Goal: Find specific page/section

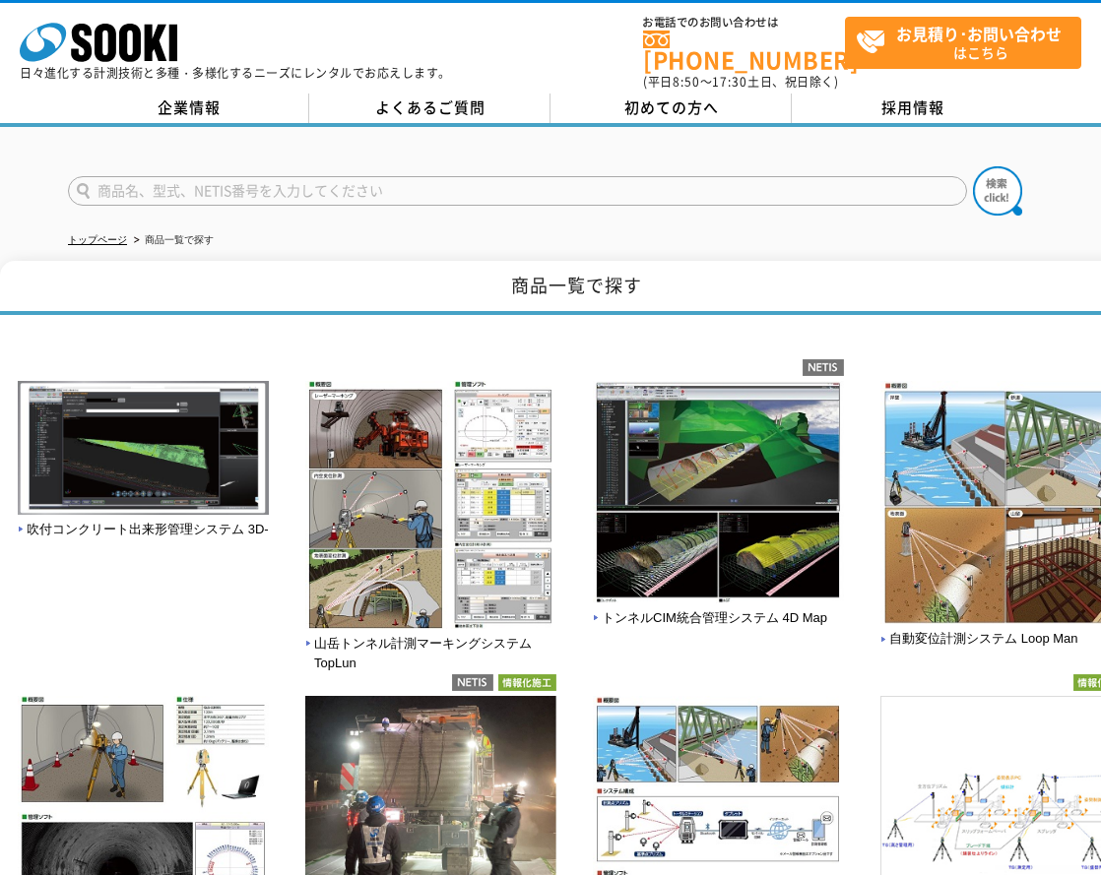
click at [404, 238] on ul "トップページ 商品一覧で探す" at bounding box center [550, 241] width 965 height 40
click at [496, 185] on input "text" at bounding box center [517, 191] width 899 height 30
click at [362, 181] on input "text" at bounding box center [517, 191] width 899 height 30
paste input "テクノテスター ＲＪ－2"
type input "テクノテスター ＲＪ－2"
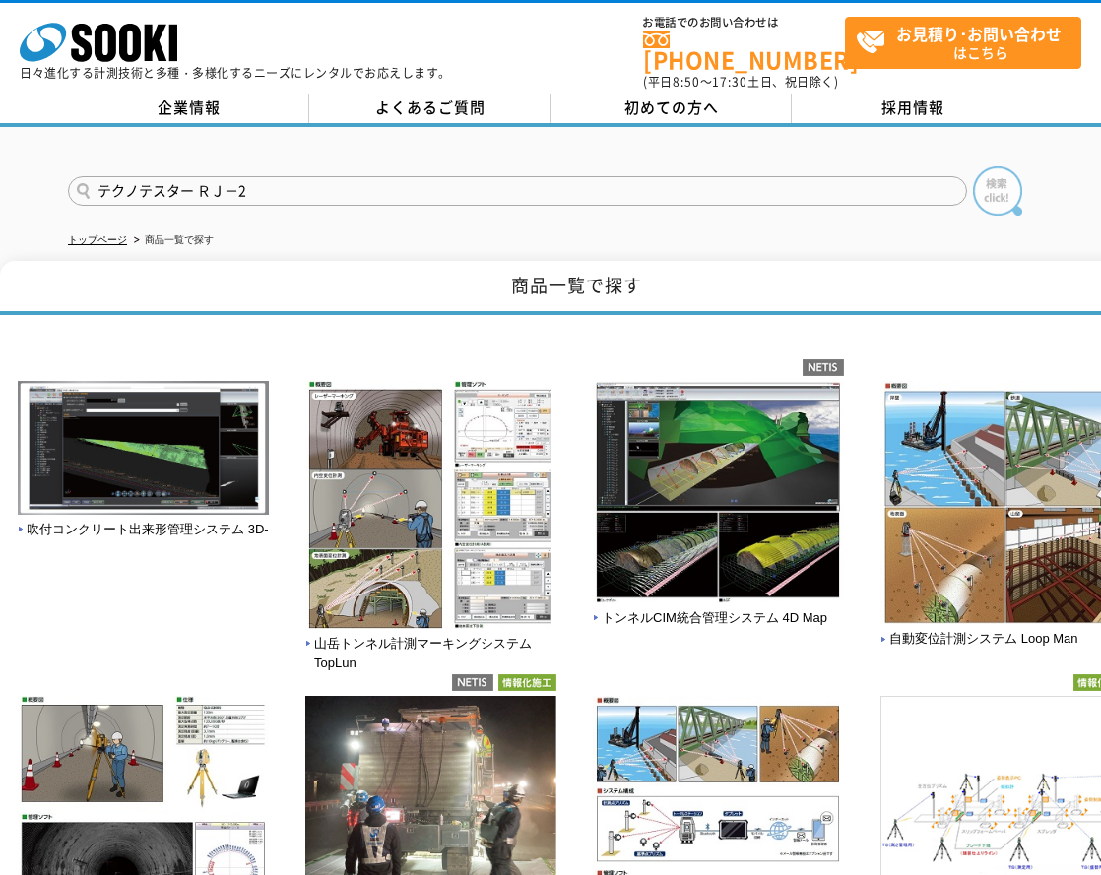
click at [983, 186] on img at bounding box center [997, 190] width 49 height 49
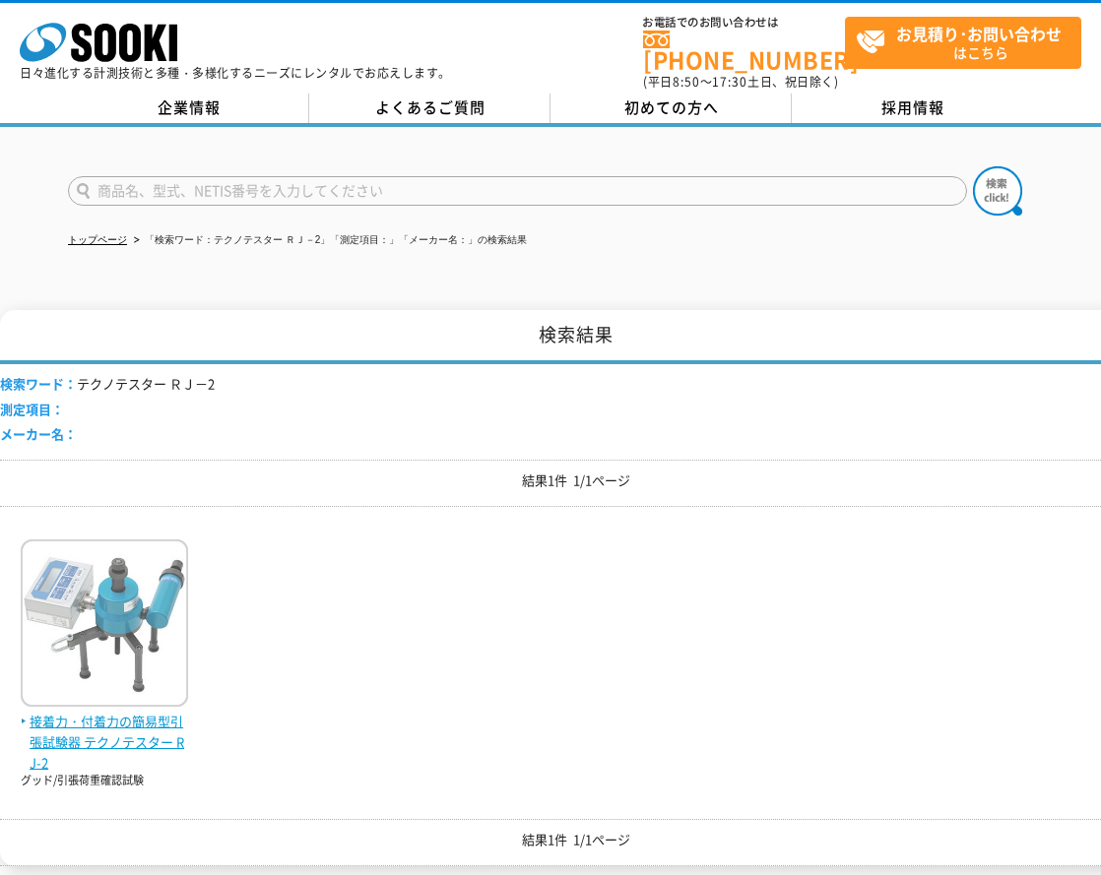
click at [90, 731] on span "接着力・付着力の簡易型引張試験器 テクノテスター RJ-2" at bounding box center [104, 742] width 167 height 61
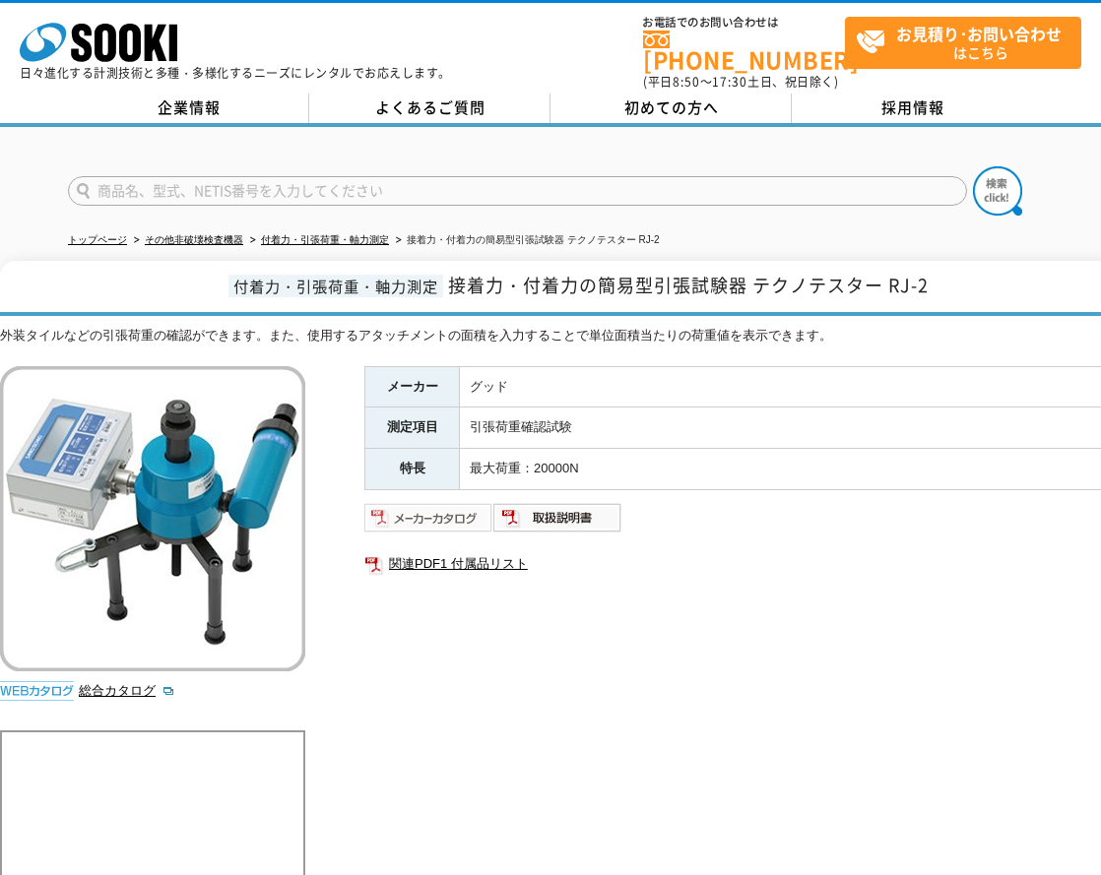
click at [416, 514] on img at bounding box center [428, 518] width 129 height 32
